Goal: Task Accomplishment & Management: Use online tool/utility

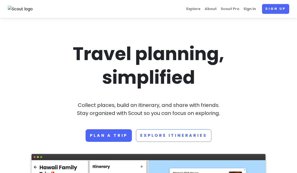
click at [250, 9] on link "Sign in" at bounding box center [249, 9] width 17 height 10
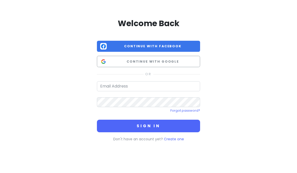
click at [180, 61] on span "Continue with Google" at bounding box center [153, 61] width 88 height 5
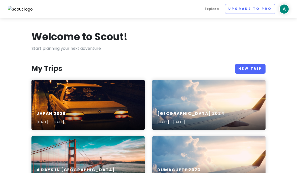
click at [253, 69] on link "New Trip" at bounding box center [250, 69] width 30 height 10
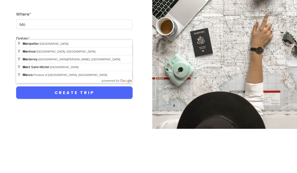
type input "M"
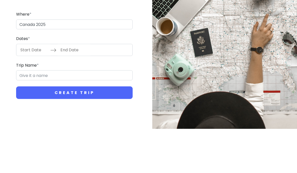
type input "Canada 2025"
click at [74, 130] on button "Create Trip" at bounding box center [74, 136] width 116 height 13
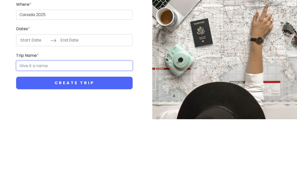
scroll to position [41, 0]
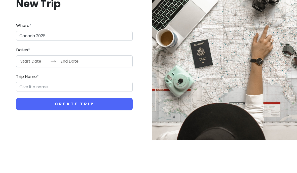
click at [34, 88] on input "Start Date" at bounding box center [34, 94] width 33 height 12
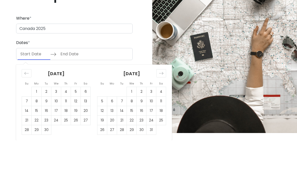
click at [162, 119] on td "4" at bounding box center [161, 124] width 10 height 10
type input "[DATE]"
click at [103, 139] on td "12" at bounding box center [102, 144] width 10 height 10
type input "[DATE]"
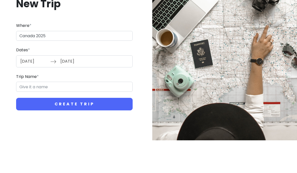
scroll to position [20, 0]
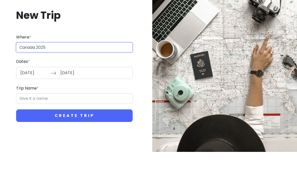
click at [121, 64] on input "Canada 2025" at bounding box center [74, 69] width 116 height 10
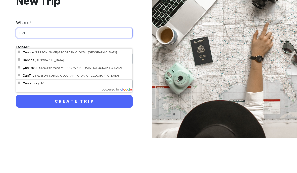
type input "C"
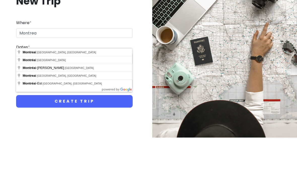
type input "[GEOGRAPHIC_DATA], [GEOGRAPHIC_DATA], [GEOGRAPHIC_DATA]"
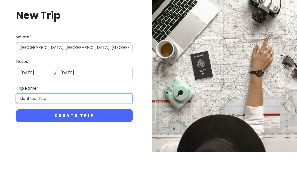
click at [49, 114] on input "Montreal Trip" at bounding box center [74, 119] width 116 height 10
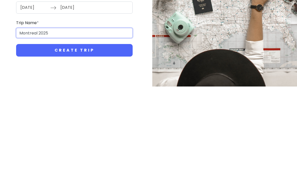
type input "Montreal 2025"
click at [108, 130] on button "Create Trip" at bounding box center [74, 136] width 116 height 13
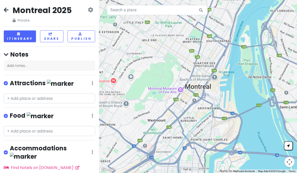
scroll to position [1, 0]
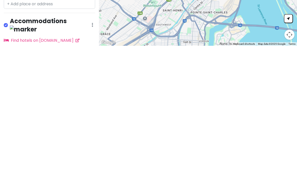
type input "Le"
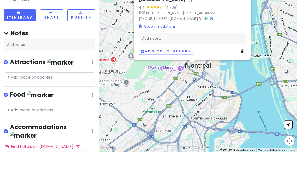
click at [173, 69] on button "Add to itinerary" at bounding box center [166, 72] width 54 height 7
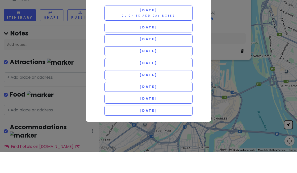
click at [174, 27] on button "[DATE] Click to add day notes" at bounding box center [148, 34] width 88 height 15
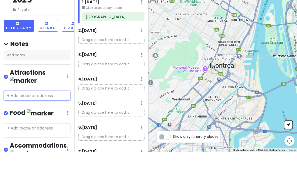
click at [53, 112] on input "text" at bounding box center [37, 117] width 67 height 10
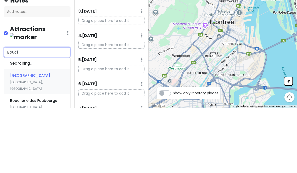
type input "Boucle"
click at [36, 122] on div "Boucle & Papier [GEOGRAPHIC_DATA], [GEOGRAPHIC_DATA], [GEOGRAPHIC_DATA], [GEOGR…" at bounding box center [37, 141] width 66 height 38
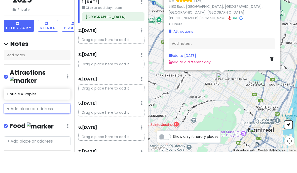
click at [52, 125] on input "text" at bounding box center [37, 130] width 67 height 10
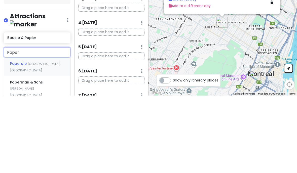
type input "Papero"
click at [53, 135] on div "Paperole [GEOGRAPHIC_DATA], [GEOGRAPHIC_DATA], [GEOGRAPHIC_DATA]" at bounding box center [37, 144] width 66 height 19
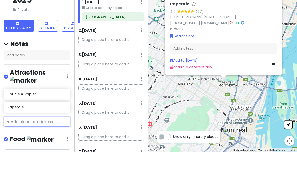
click at [57, 138] on input "text" at bounding box center [37, 143] width 67 height 10
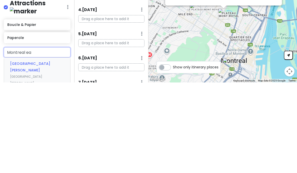
type input "Montreal eat"
click at [43, 148] on div "[GEOGRAPHIC_DATA][PERSON_NAME] [GEOGRAPHIC_DATA][PERSON_NAME], [GEOGRAPHIC_DATA…" at bounding box center [37, 170] width 66 height 44
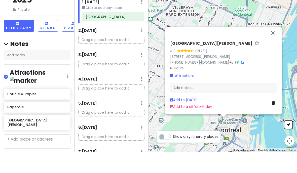
click at [274, 48] on button "Close" at bounding box center [272, 54] width 12 height 12
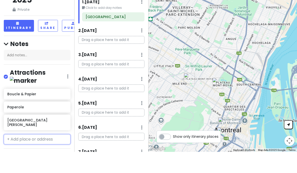
click at [58, 155] on input "text" at bounding box center [37, 160] width 67 height 10
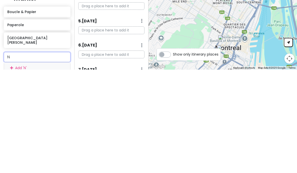
type input "No"
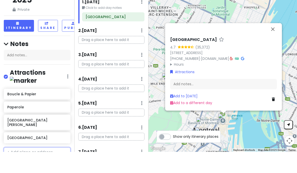
click at [51, 168] on input "text" at bounding box center [37, 173] width 67 height 10
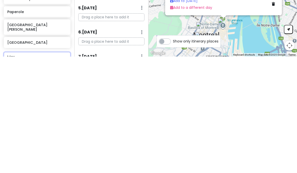
type input "[PERSON_NAME]"
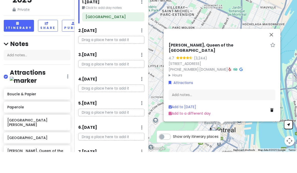
click at [273, 50] on button "Close" at bounding box center [271, 56] width 12 height 12
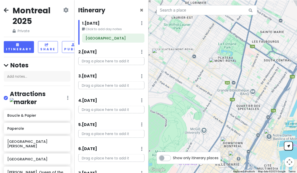
scroll to position [6, 0]
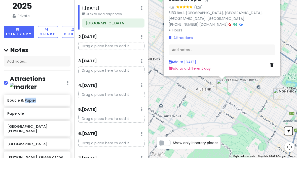
click at [187, 74] on link "Add to [DATE]" at bounding box center [181, 76] width 27 height 5
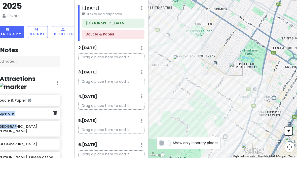
scroll to position [4, 1]
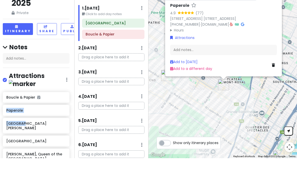
click at [187, 74] on link "Add to [DATE]" at bounding box center [183, 76] width 27 height 5
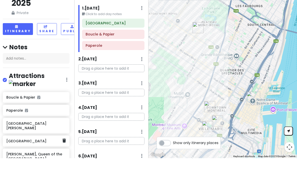
click at [20, 154] on h6 "[GEOGRAPHIC_DATA]" at bounding box center [34, 156] width 56 height 5
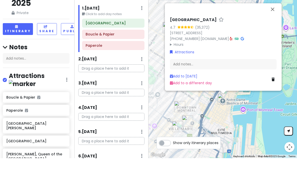
click at [189, 94] on link "Add to [DATE]" at bounding box center [183, 90] width 27 height 5
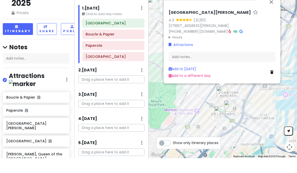
click at [220, 114] on img "Montreal Eaton Centre" at bounding box center [221, 106] width 15 height 15
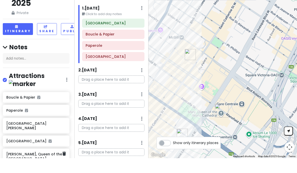
click at [17, 167] on h6 "[PERSON_NAME], Queen of the [GEOGRAPHIC_DATA]" at bounding box center [34, 171] width 56 height 9
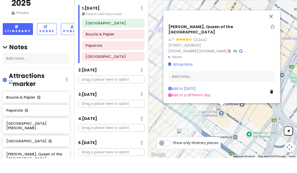
click at [191, 106] on link "Add to [DATE]" at bounding box center [181, 103] width 27 height 5
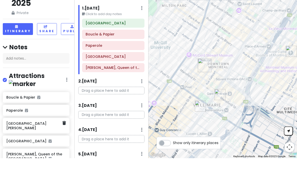
click at [38, 136] on h6 "[GEOGRAPHIC_DATA][PERSON_NAME]" at bounding box center [34, 140] width 56 height 9
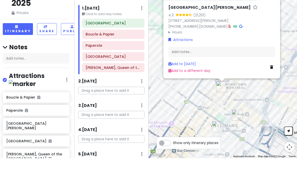
click at [189, 81] on link "Add to [DATE]" at bounding box center [181, 78] width 27 height 5
